Goal: Task Accomplishment & Management: Manage account settings

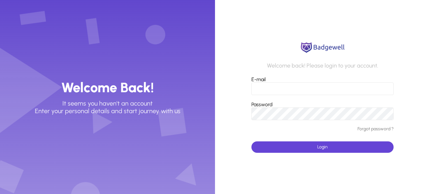
click at [272, 86] on input "E-mail" at bounding box center [323, 88] width 142 height 13
paste input "**********"
type input "**********"
click at [252, 141] on button "Login" at bounding box center [323, 146] width 142 height 11
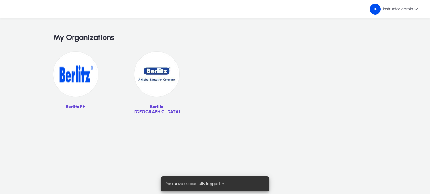
click at [174, 62] on img at bounding box center [156, 74] width 45 height 45
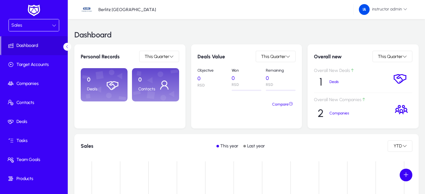
click at [18, 28] on span "Sales" at bounding box center [16, 24] width 11 height 5
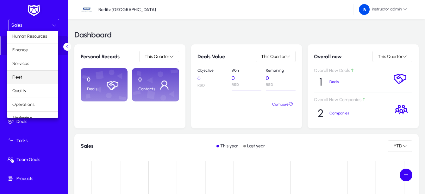
scroll to position [22, 0]
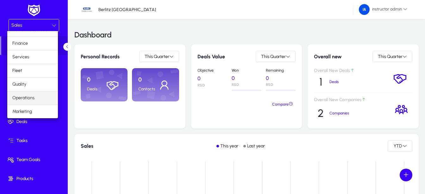
click at [41, 98] on mat-option "Operations" at bounding box center [32, 97] width 51 height 13
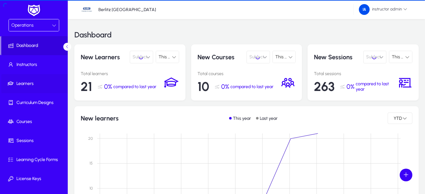
click at [34, 85] on span "Learners" at bounding box center [35, 83] width 68 height 6
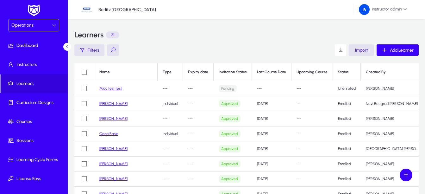
click at [344, 48] on span at bounding box center [341, 50] width 13 height 13
click at [354, 54] on span "button" at bounding box center [361, 49] width 25 height 15
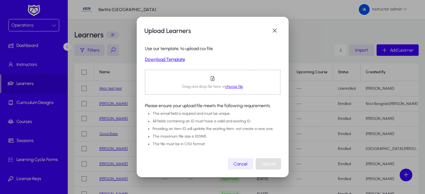
click at [233, 86] on span "choose file" at bounding box center [235, 86] width 18 height 4
click at [155, 57] on link "Download Template" at bounding box center [213, 59] width 136 height 5
click at [277, 30] on span "button" at bounding box center [275, 30] width 13 height 13
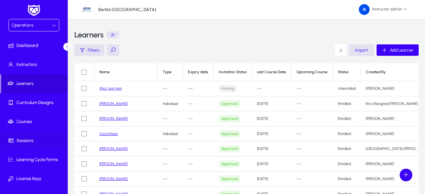
scroll to position [32, 0]
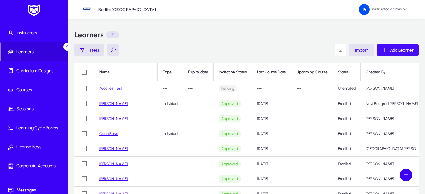
click at [400, 51] on span "Add Learner" at bounding box center [402, 50] width 24 height 5
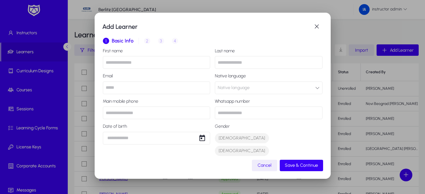
click at [146, 38] on div "1 Basic Info 2 Inquiry 3 Interview 4 Placement" at bounding box center [213, 40] width 220 height 15
click at [147, 41] on div "1 Basic Info 2 Inquiry 3 Interview 4 Placement" at bounding box center [213, 40] width 220 height 15
click at [316, 28] on span "button" at bounding box center [317, 26] width 13 height 13
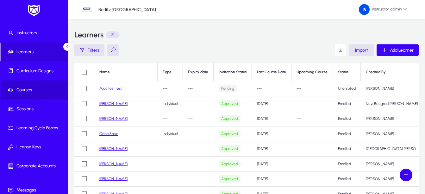
click at [51, 99] on span at bounding box center [35, 89] width 68 height 19
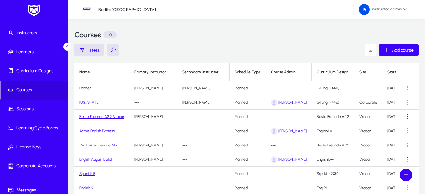
click at [92, 88] on link "London 1" at bounding box center [87, 88] width 14 height 4
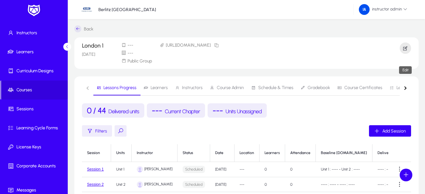
click at [409, 48] on span "button" at bounding box center [405, 48] width 11 height 15
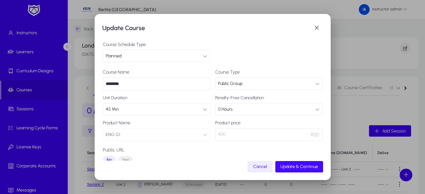
click at [320, 168] on span "submit" at bounding box center [300, 166] width 48 height 15
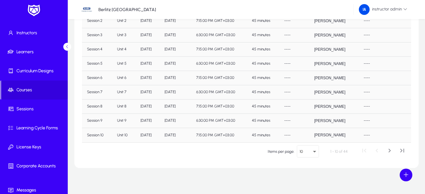
scroll to position [271, 0]
